Goal: Find specific page/section: Find specific page/section

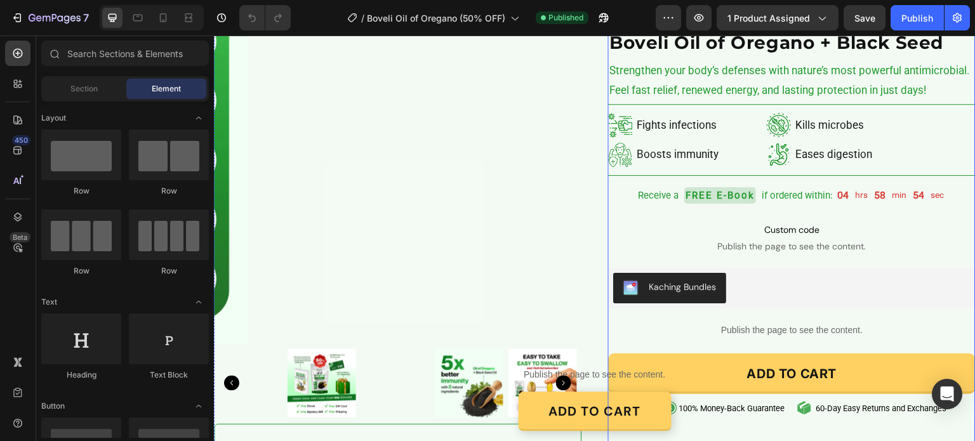
scroll to position [127, 0]
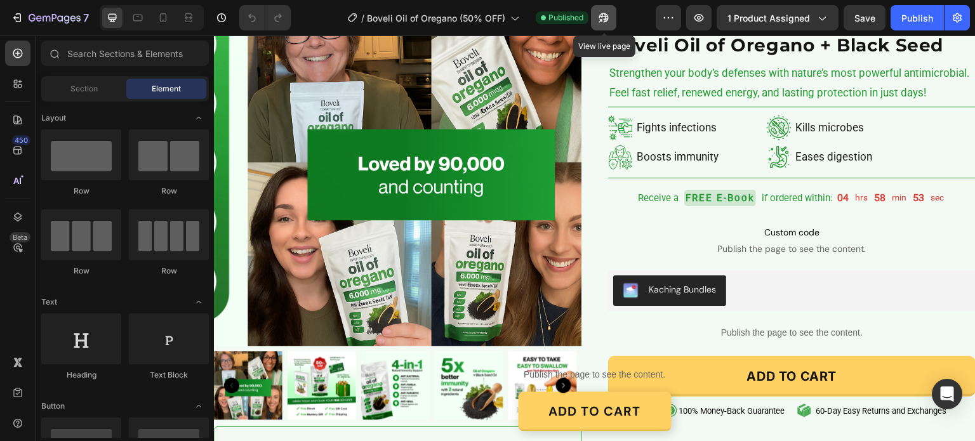
click at [600, 18] on icon "button" at bounding box center [603, 17] width 13 height 13
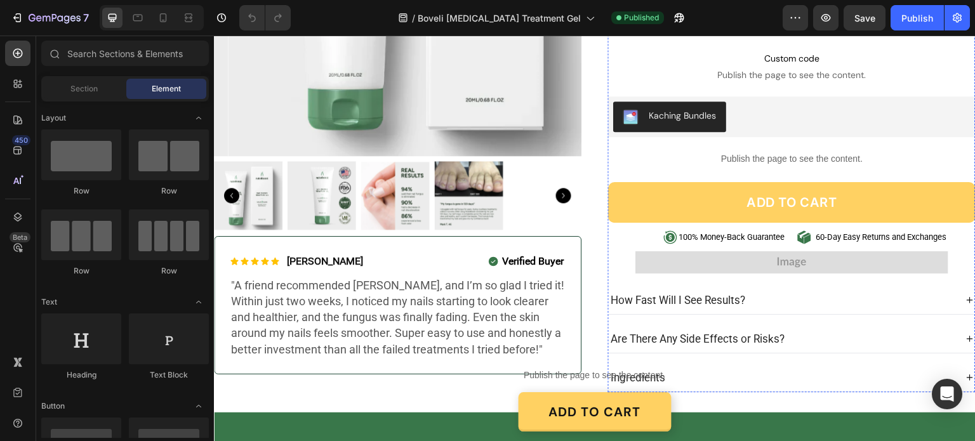
scroll to position [127, 0]
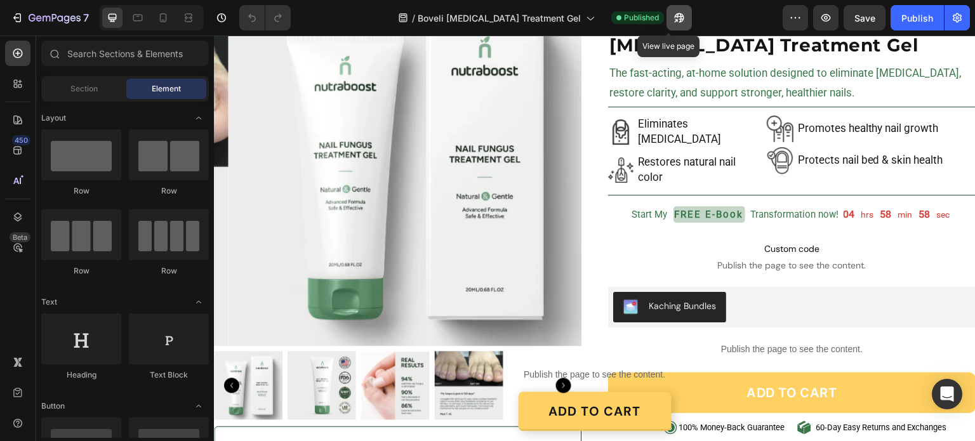
click at [675, 17] on icon "button" at bounding box center [680, 18] width 10 height 10
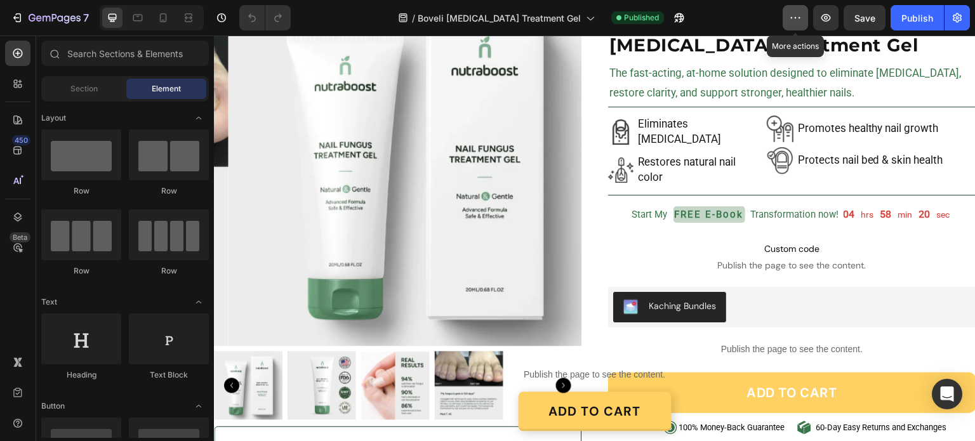
click at [791, 14] on icon "button" at bounding box center [795, 17] width 13 height 13
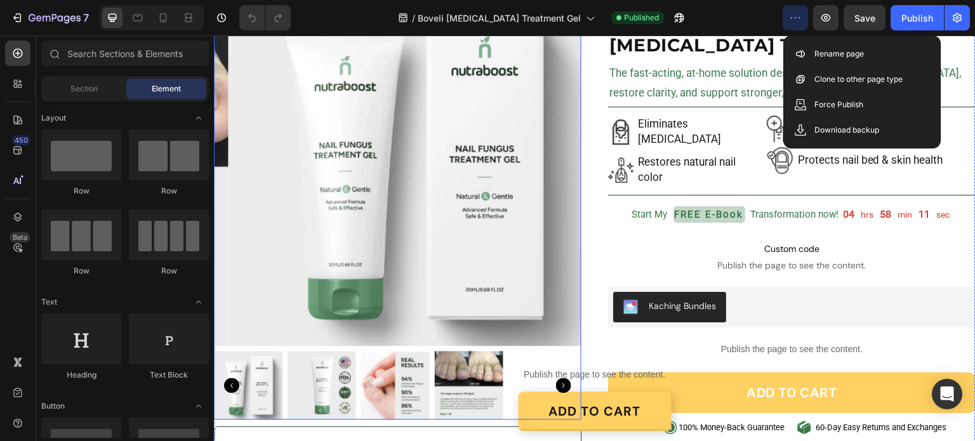
click at [408, 160] on img at bounding box center [411, 162] width 367 height 367
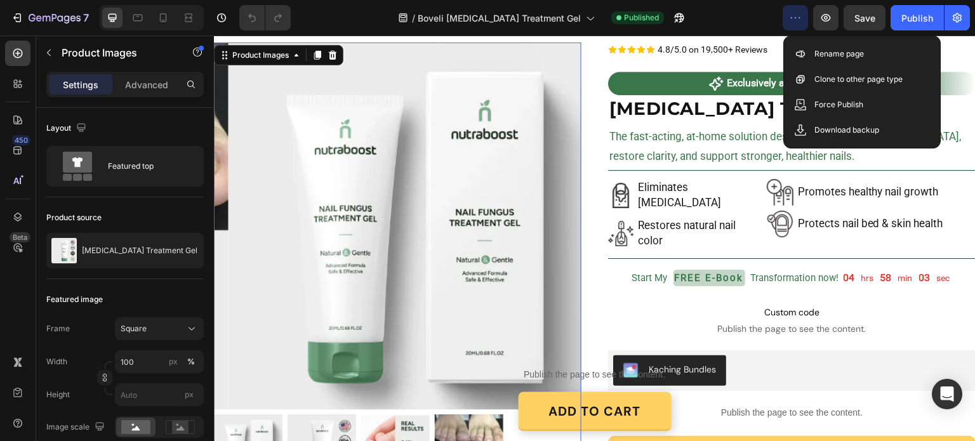
scroll to position [0, 0]
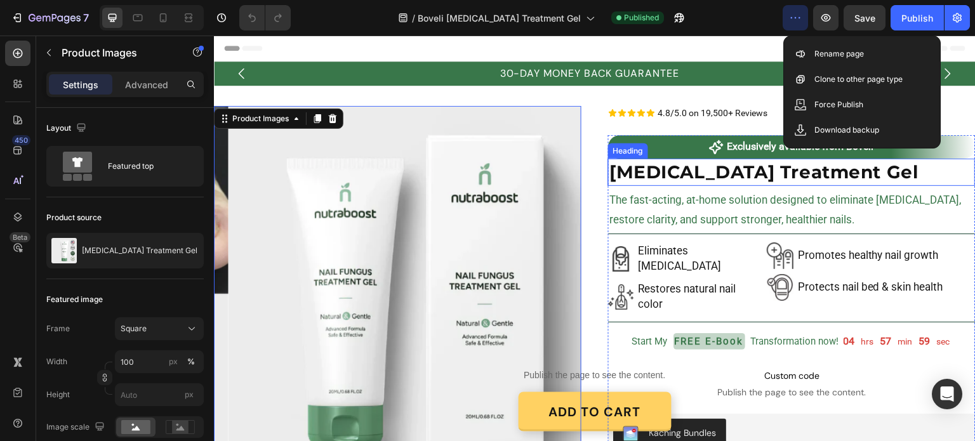
click at [692, 173] on h2 "Nail Fungus Treatment Gel" at bounding box center [791, 172] width 367 height 27
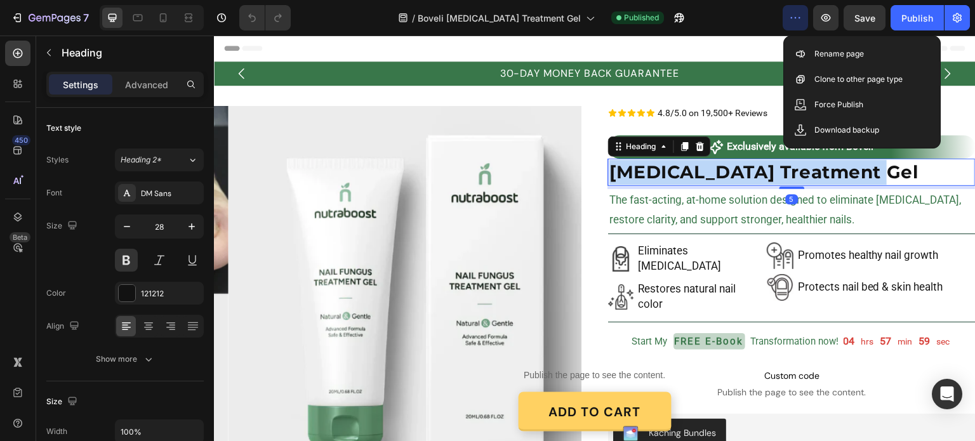
click at [692, 173] on p "Nail Fungus Treatment Gel" at bounding box center [791, 172] width 365 height 25
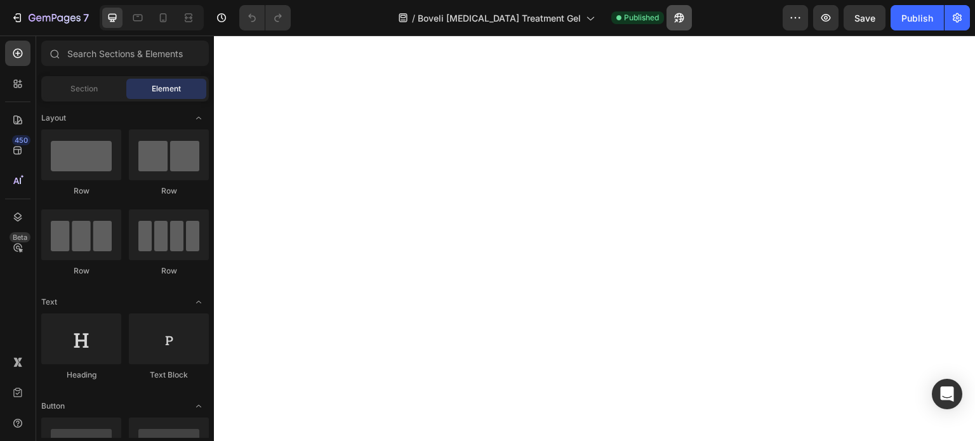
click at [673, 18] on icon "button" at bounding box center [679, 17] width 13 height 13
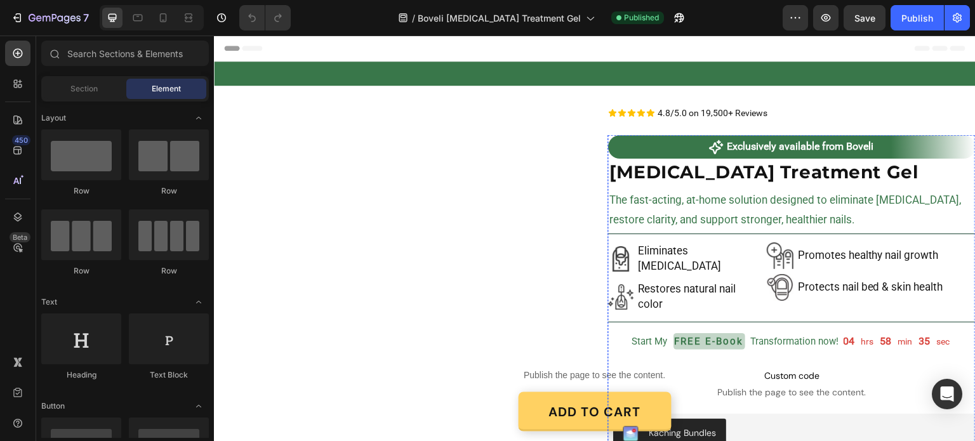
scroll to position [317, 0]
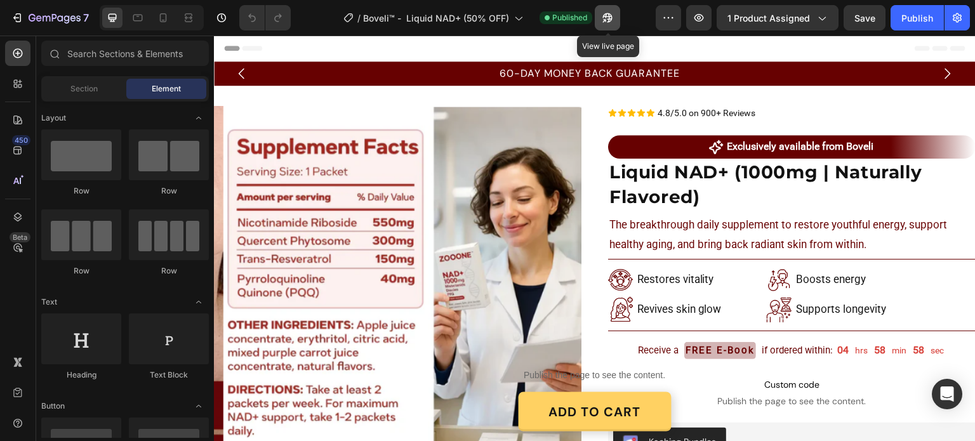
click at [610, 15] on icon "button" at bounding box center [607, 18] width 10 height 10
